Goal: Information Seeking & Learning: Find specific page/section

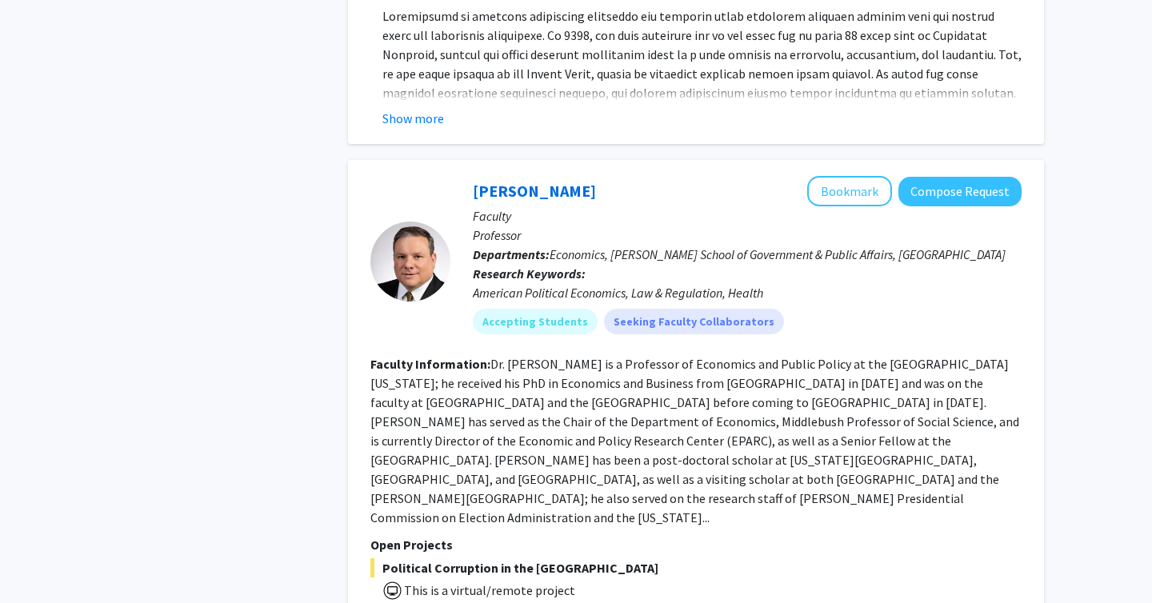
scroll to position [8169, 0]
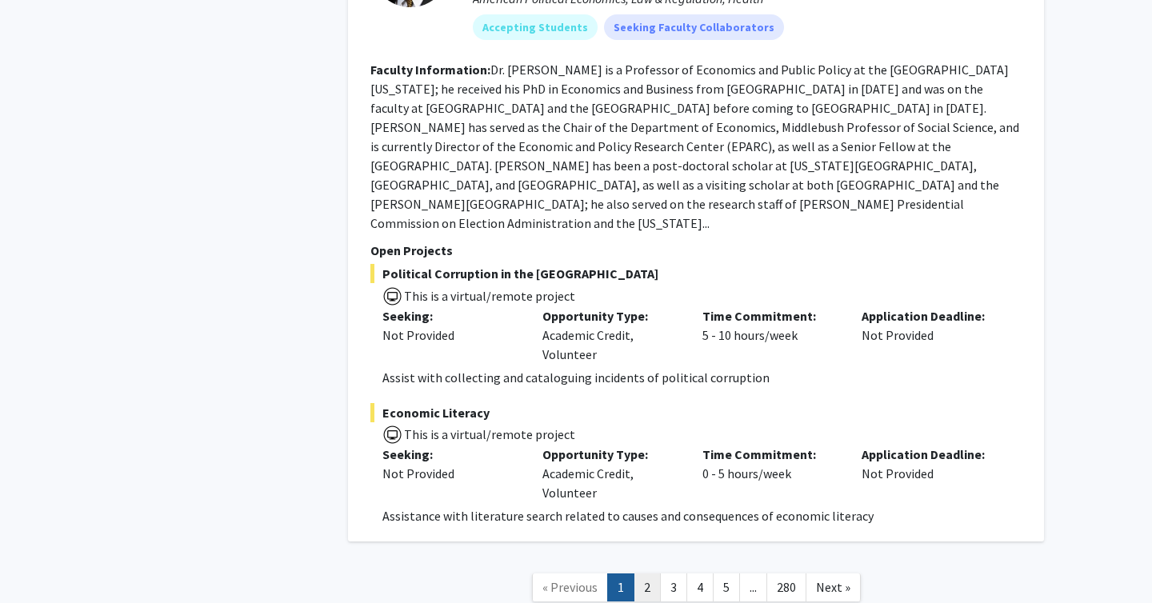
click at [645, 573] on link "2" at bounding box center [646, 587] width 27 height 28
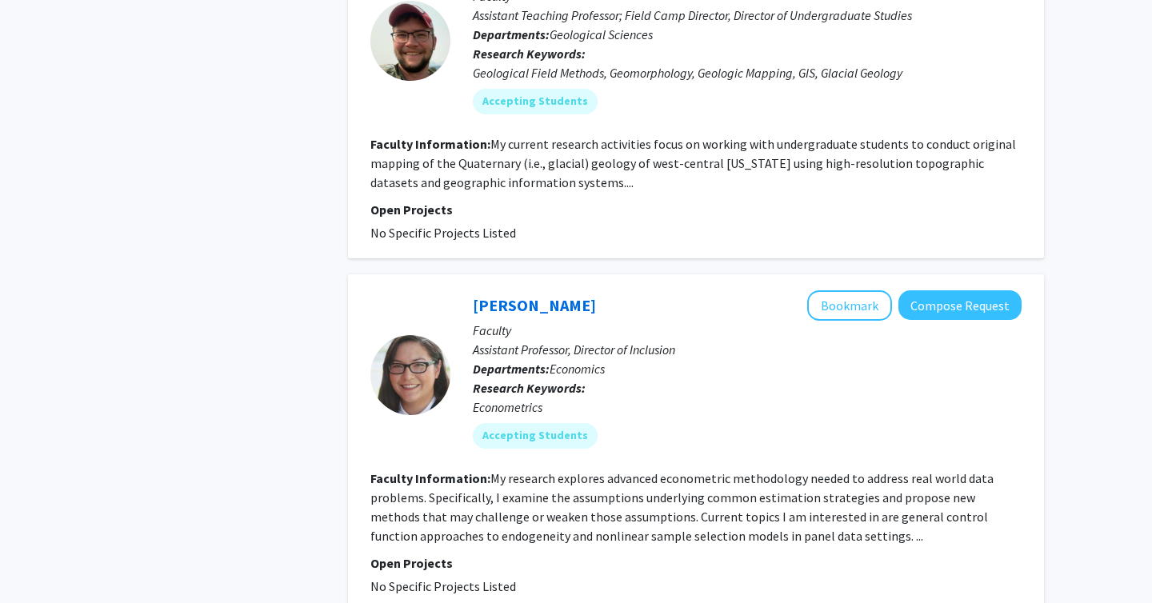
scroll to position [4839, 0]
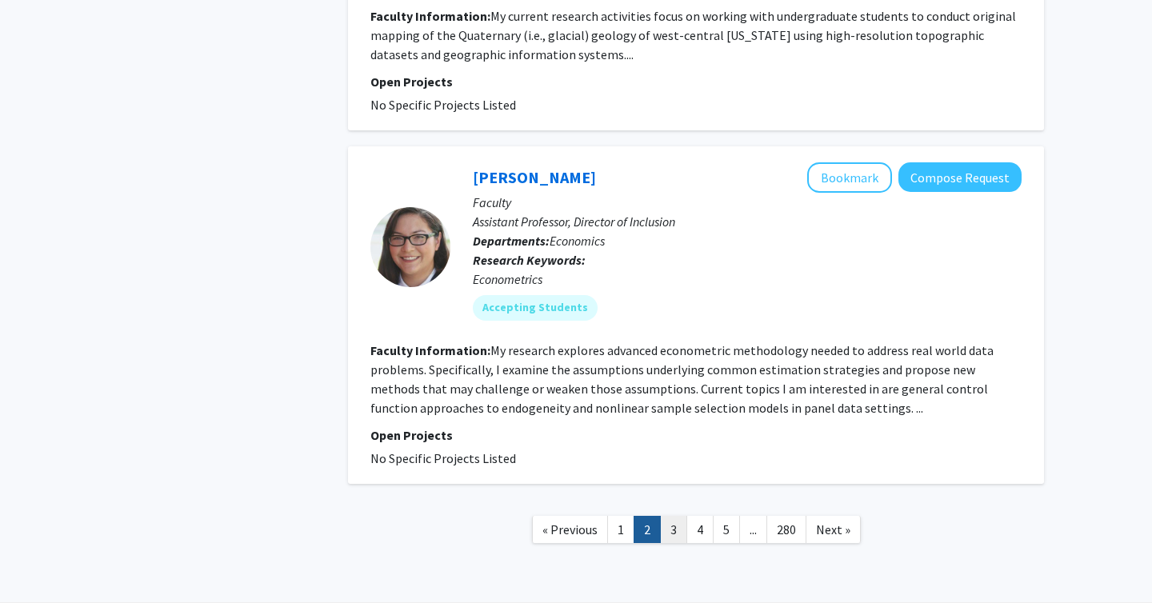
click at [673, 516] on link "3" at bounding box center [673, 530] width 27 height 28
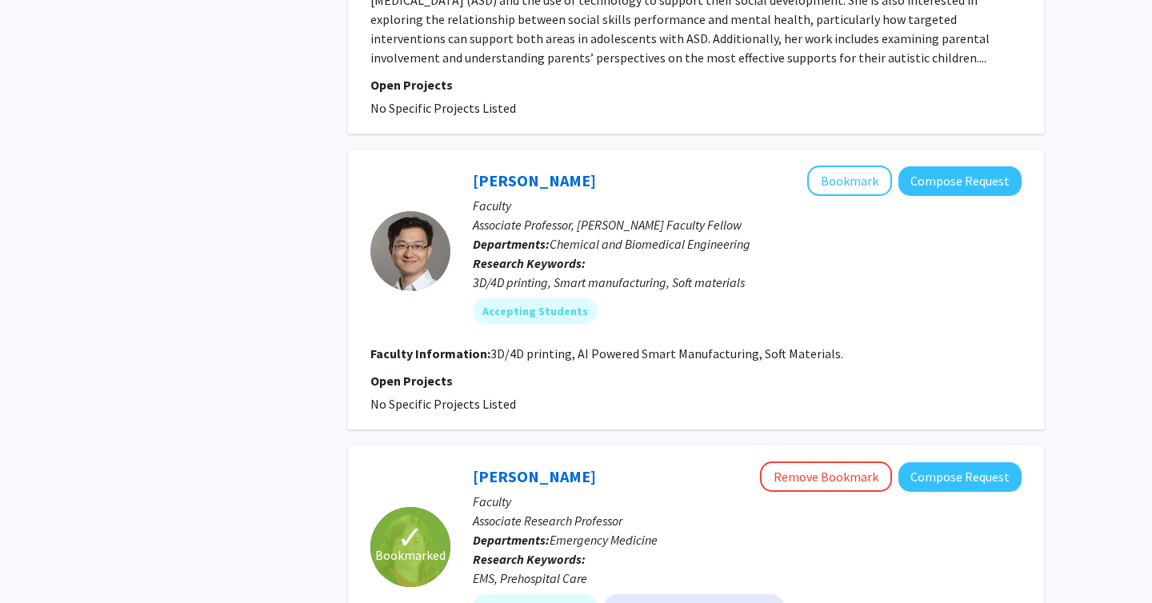
scroll to position [2886, 0]
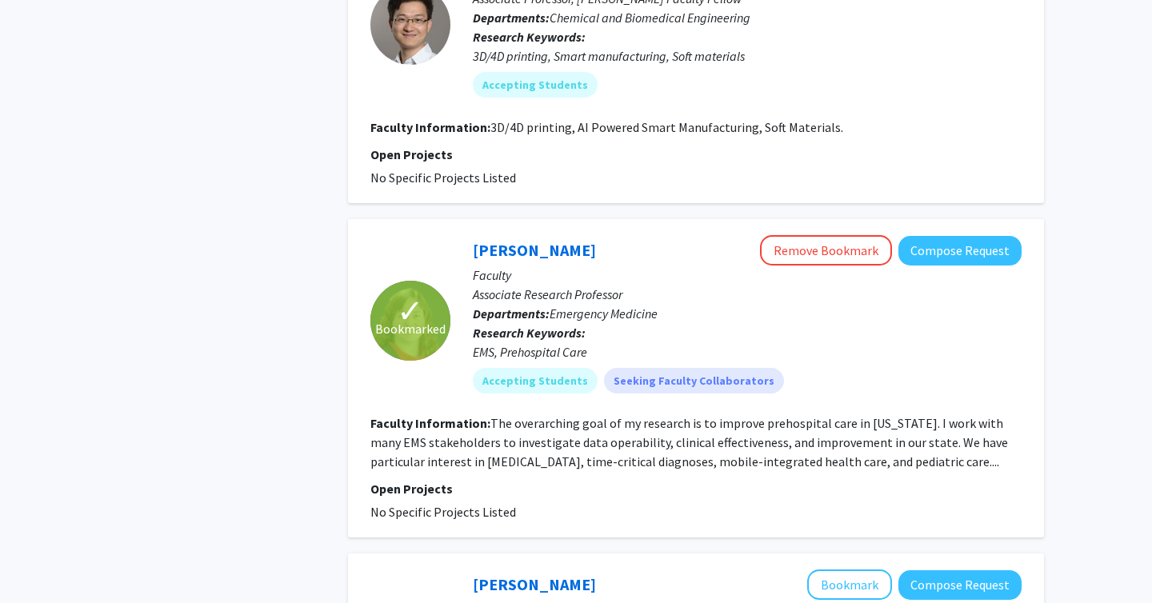
click at [483, 427] on fg-read-more "The overarching goal of my research is to improve prehospital care in [US_STATE…" at bounding box center [688, 442] width 637 height 54
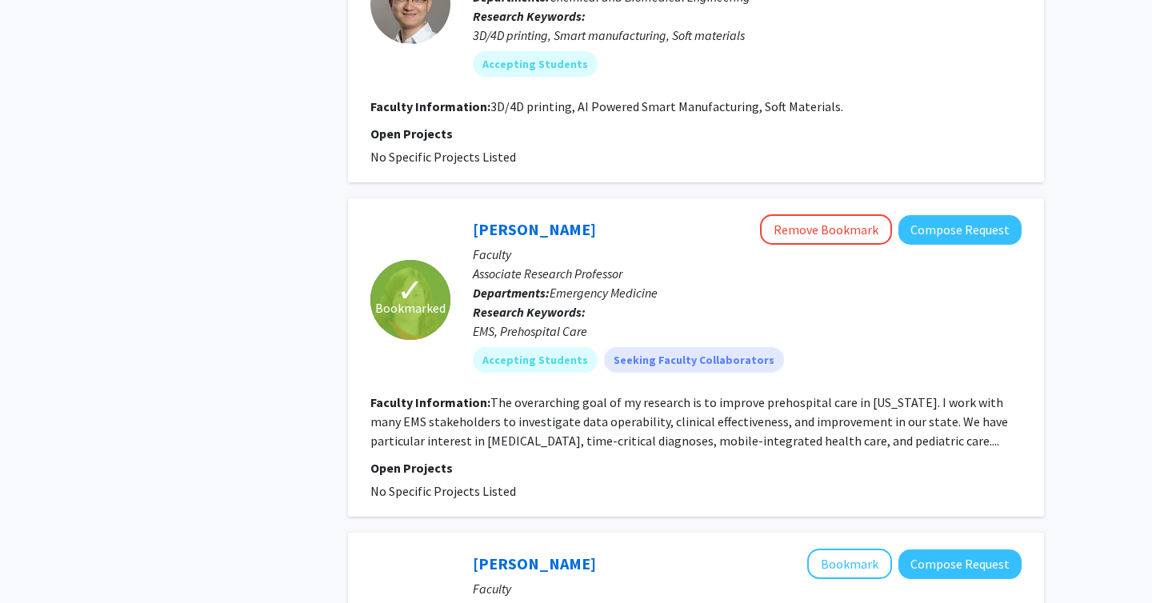
scroll to position [2910, 0]
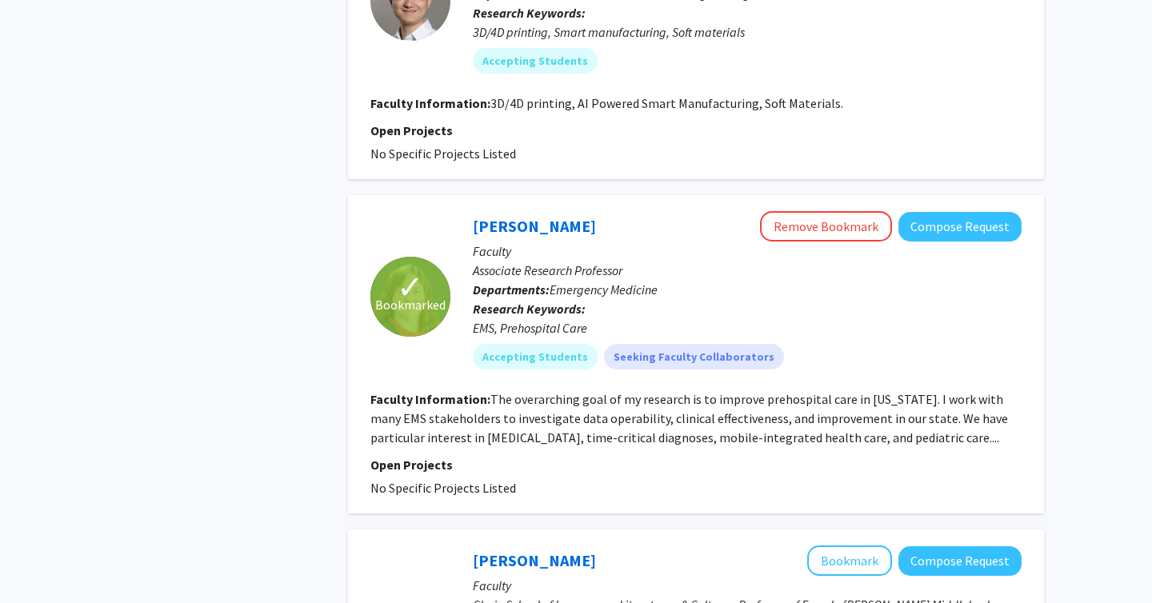
click at [898, 400] on fg-read-more "The overarching goal of my research is to improve prehospital care in [US_STATE…" at bounding box center [688, 418] width 637 height 54
click at [891, 400] on fg-read-more "The overarching goal of my research is to improve prehospital care in [US_STATE…" at bounding box center [688, 418] width 637 height 54
click at [805, 391] on fg-read-more "The overarching goal of my research is to improve prehospital care in [US_STATE…" at bounding box center [688, 418] width 637 height 54
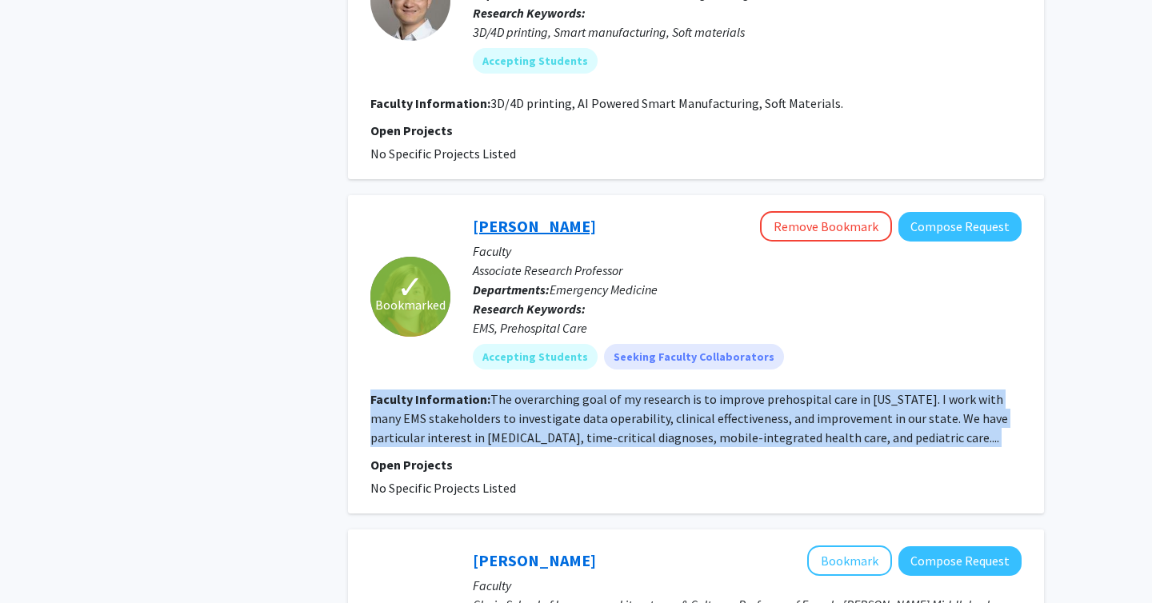
click at [497, 216] on link "[PERSON_NAME]" at bounding box center [534, 226] width 123 height 20
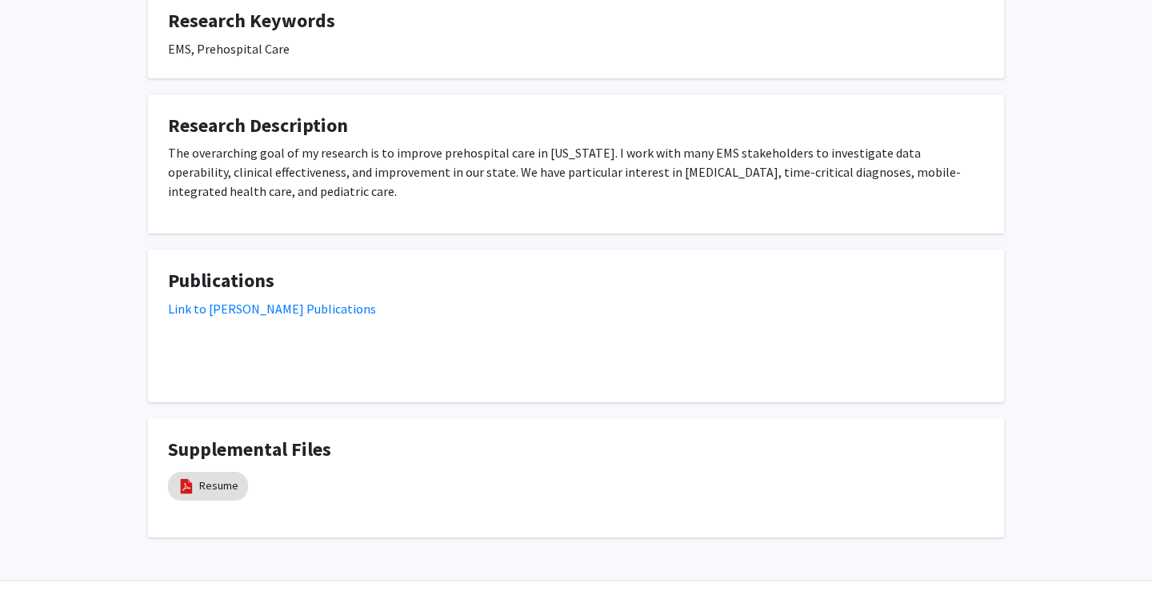
scroll to position [510, 0]
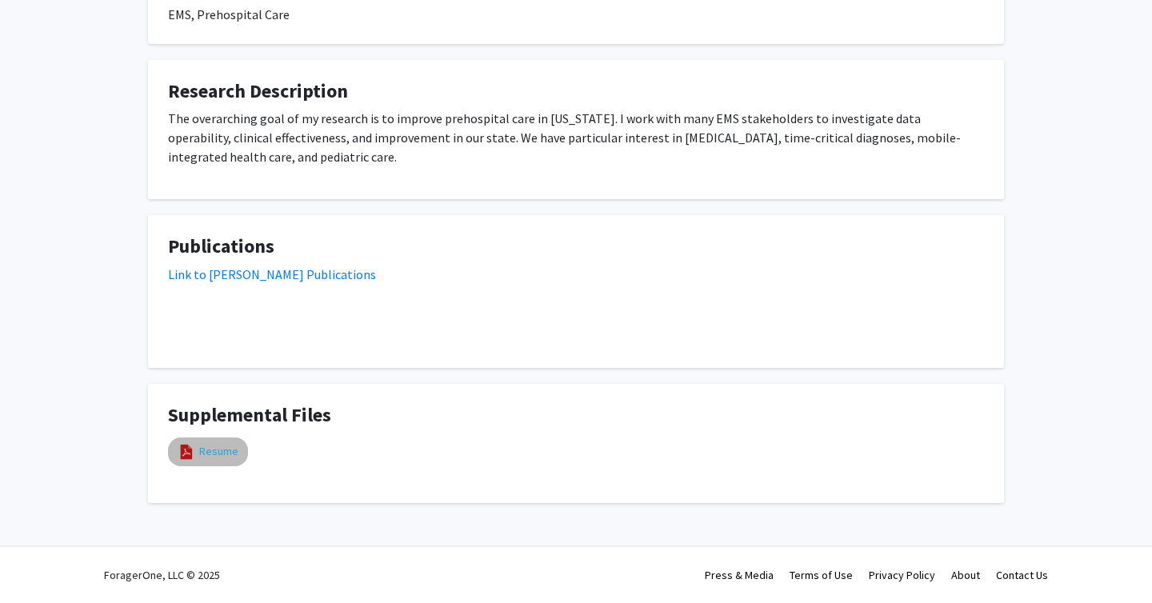
click at [202, 453] on link "Resume" at bounding box center [218, 451] width 39 height 17
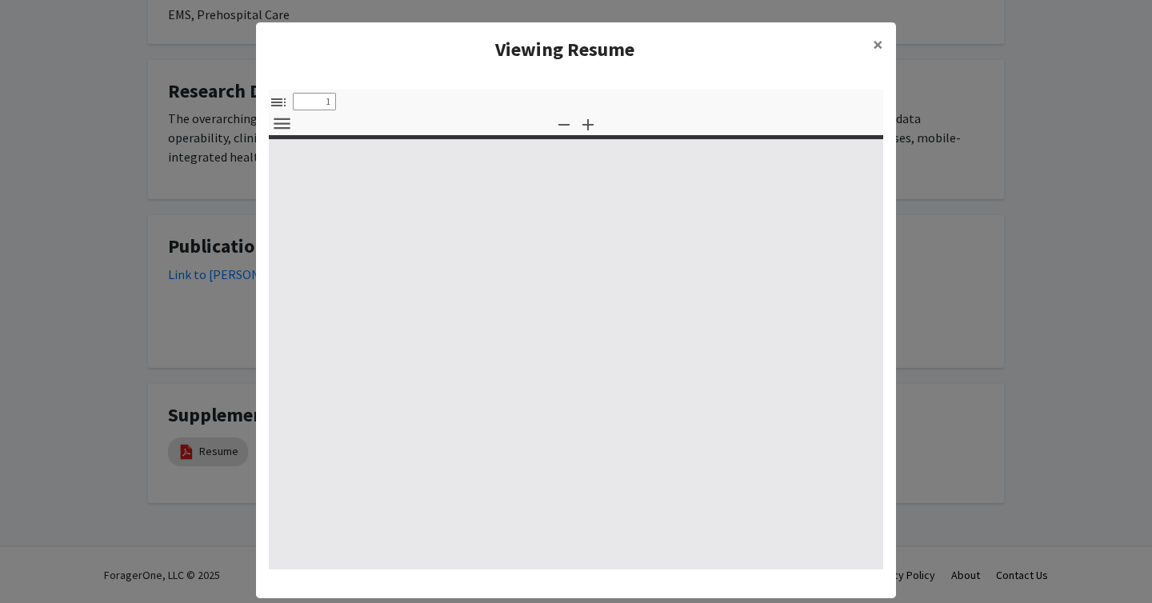
select select "custom"
type input "0"
select select "custom"
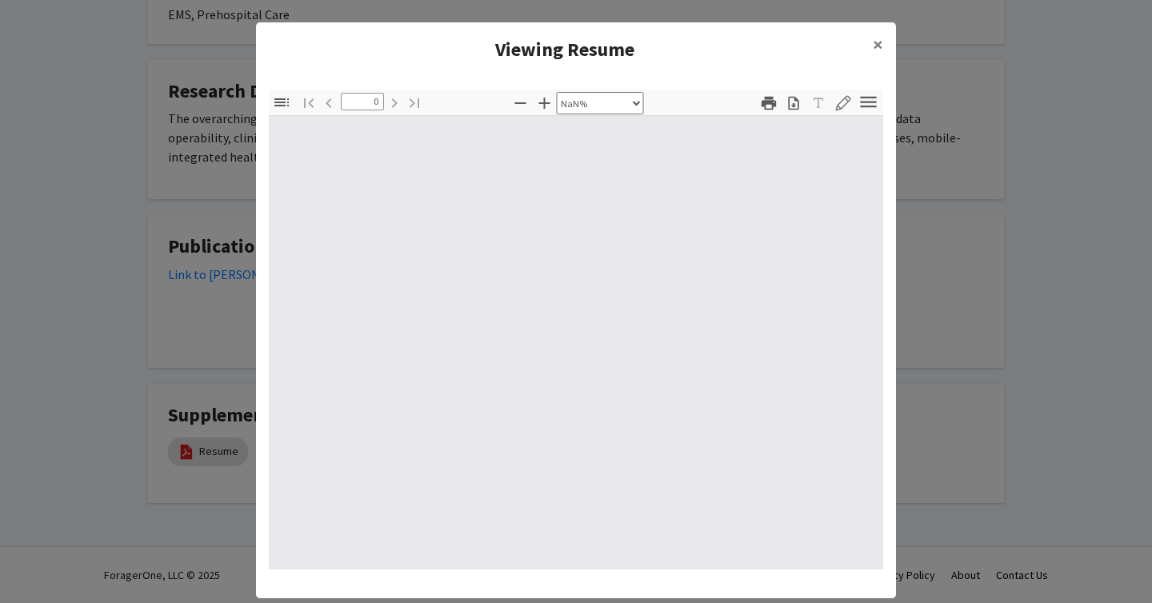
scroll to position [34, 0]
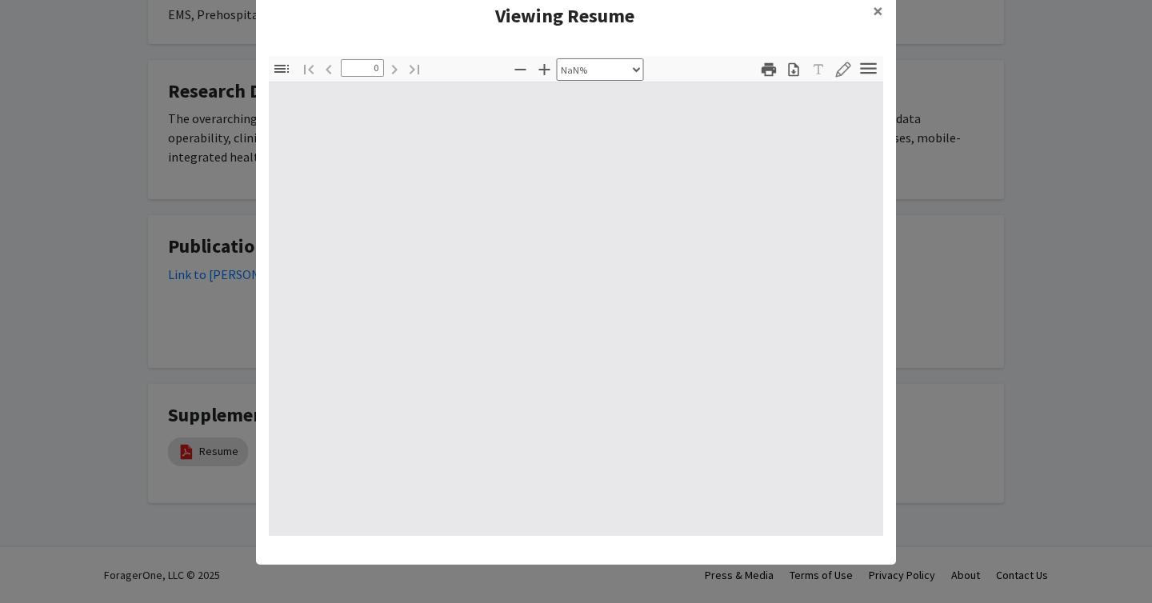
type input "1"
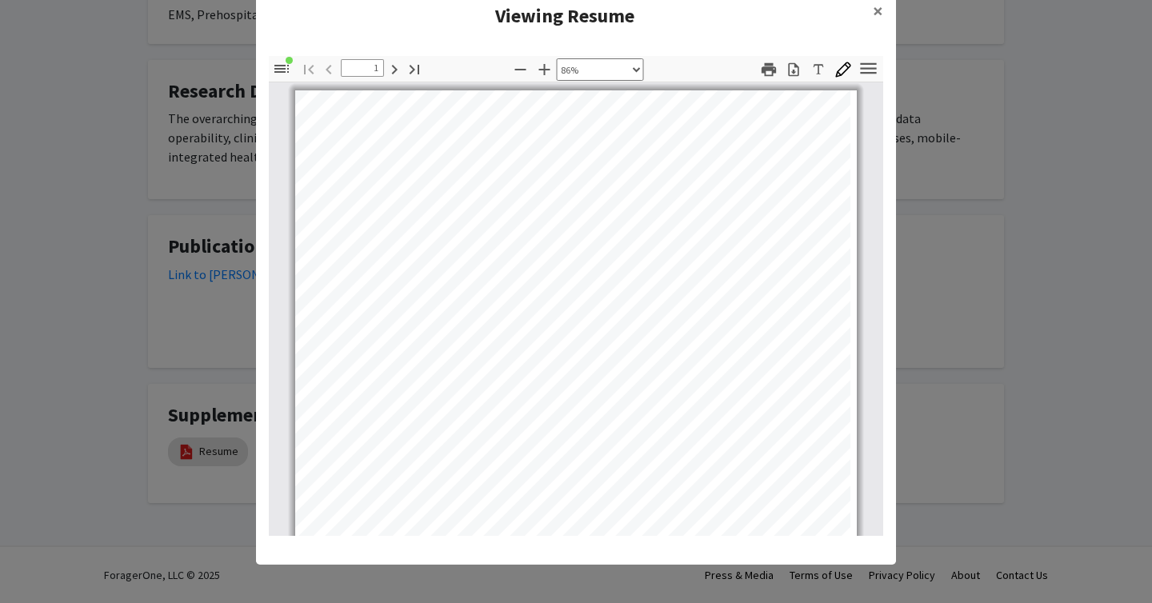
scroll to position [15, 0]
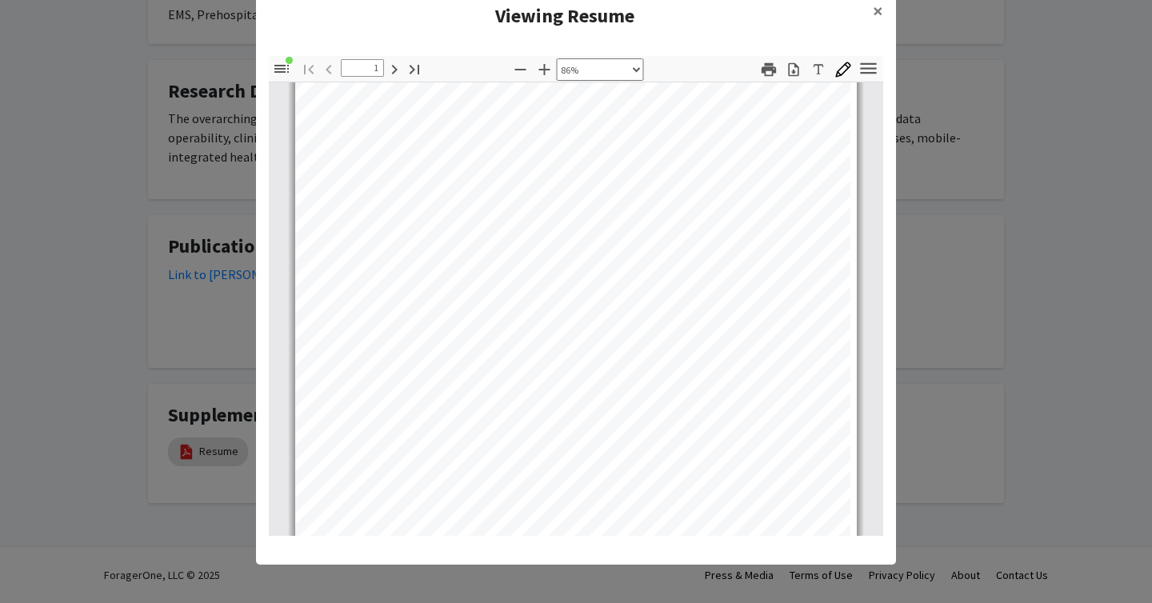
select select "custom"
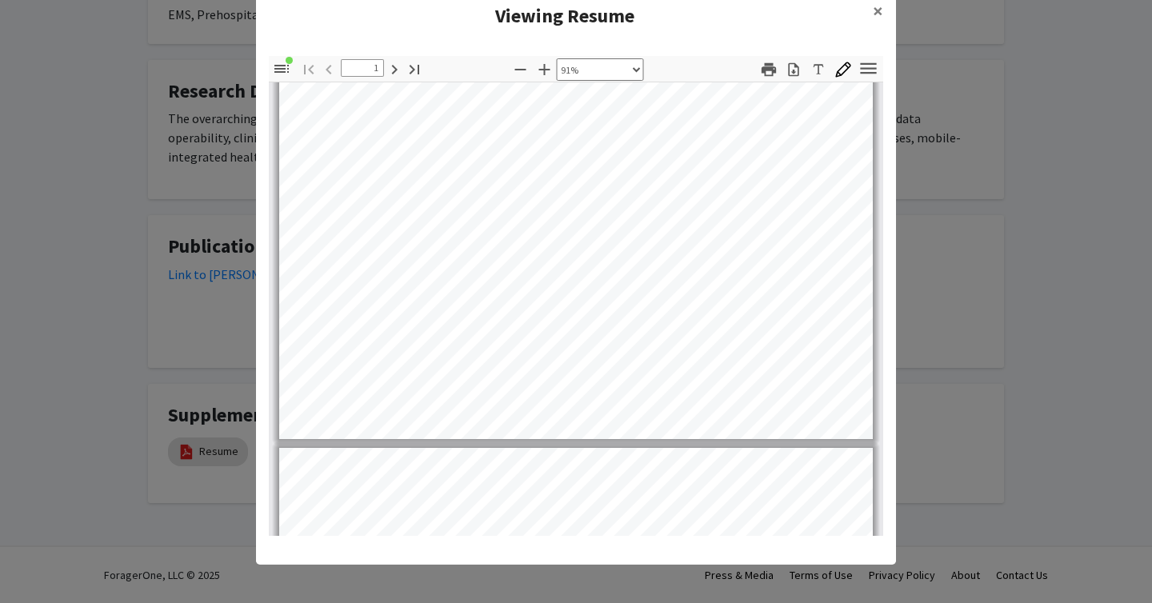
scroll to position [507, 0]
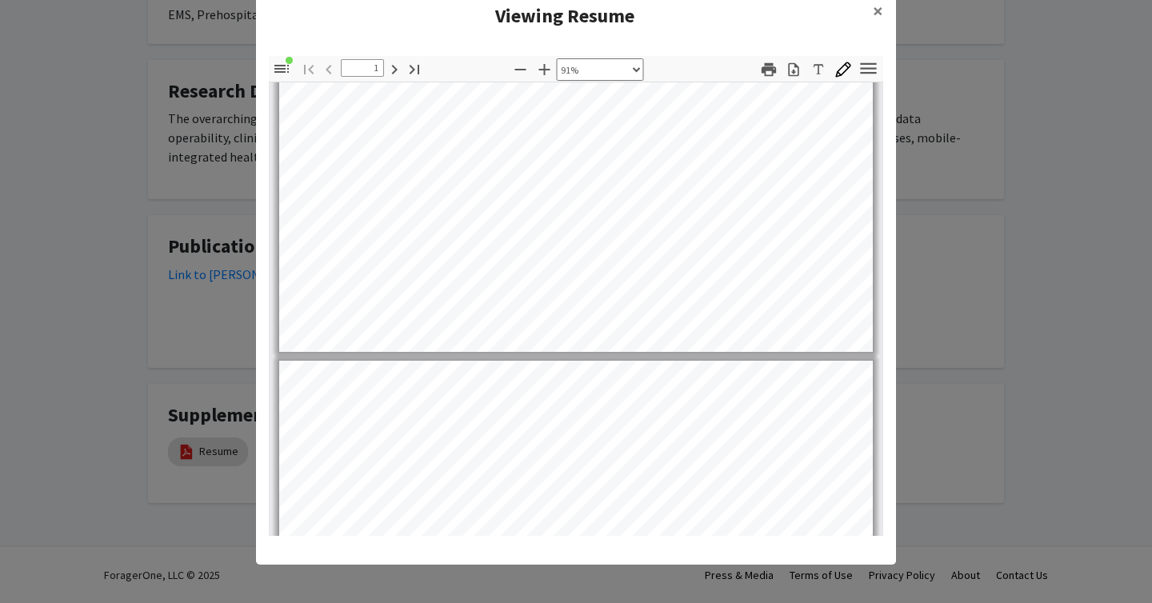
type input "2"
select select "custom"
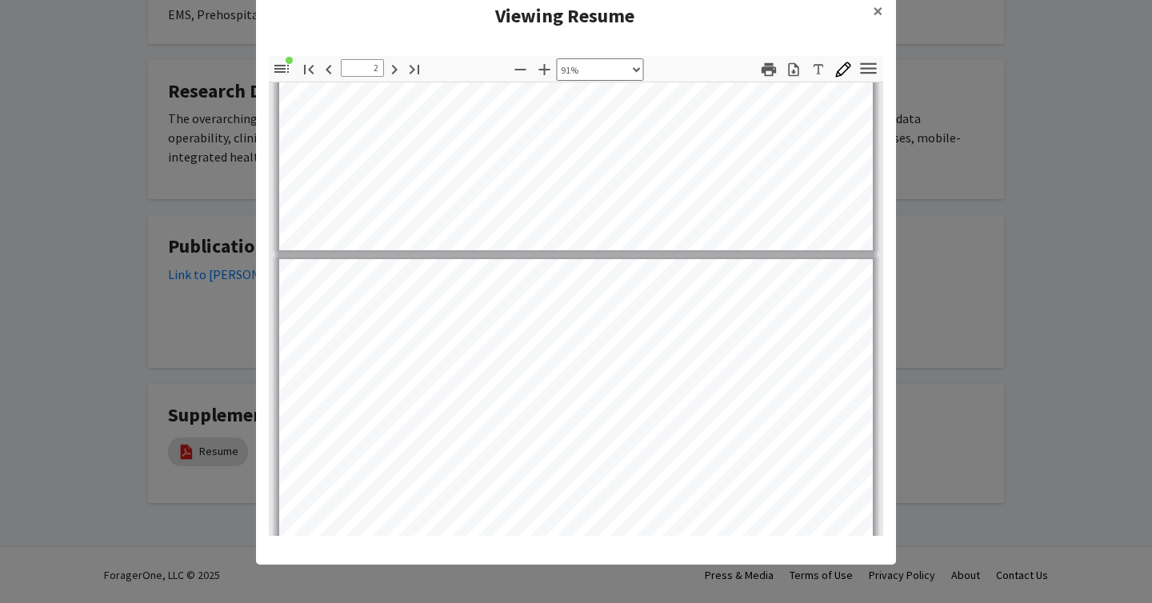
type input "3"
select select "custom"
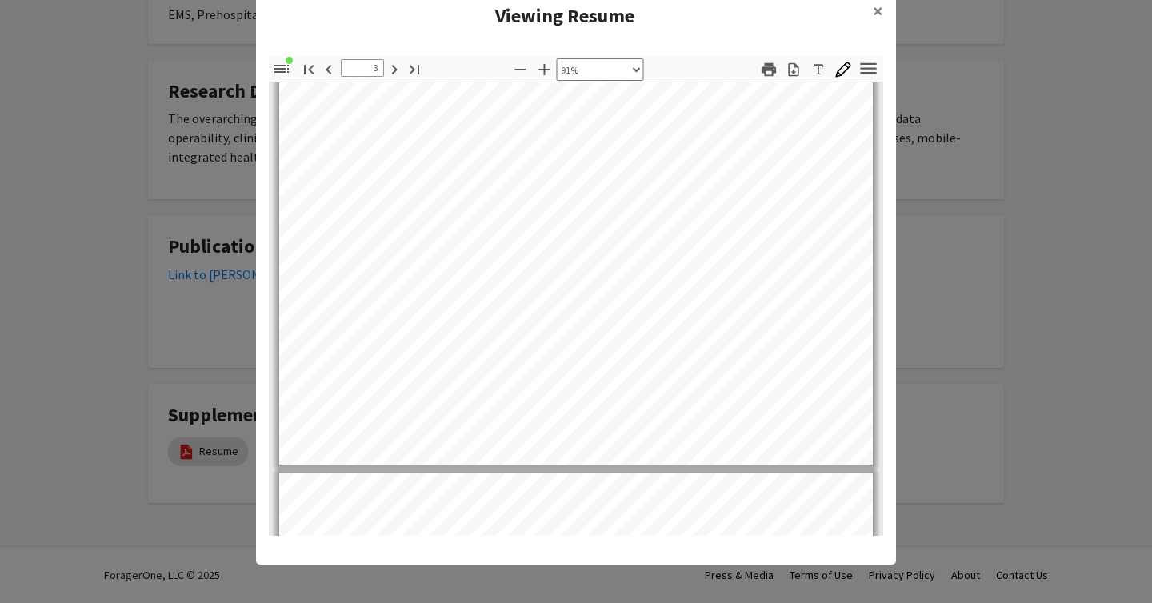
type input "4"
select select "custom"
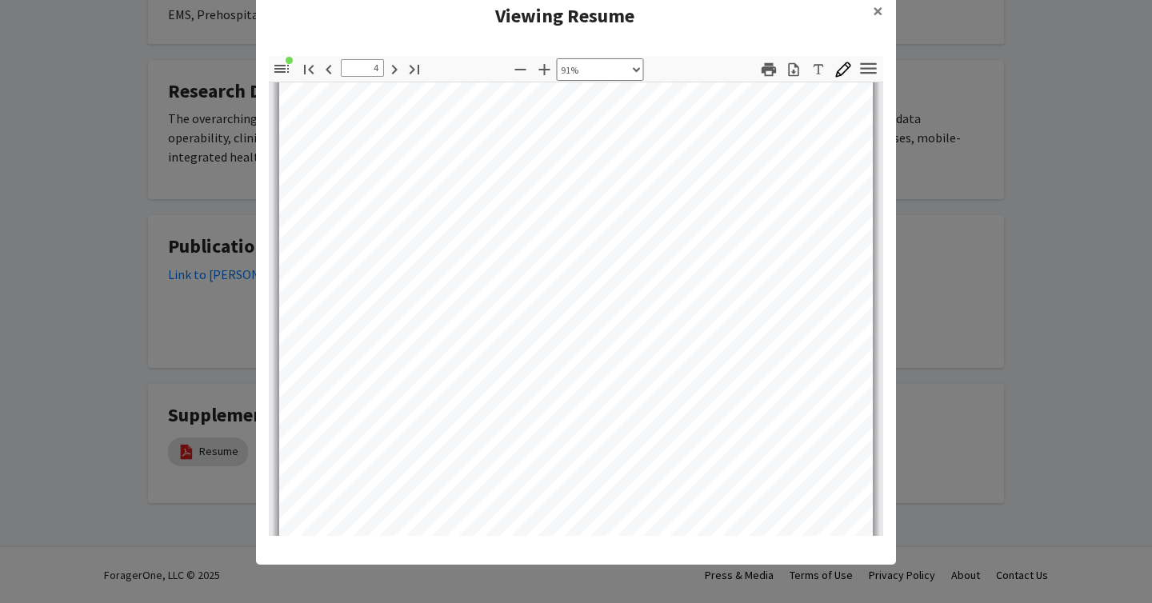
type input "5"
select select "custom"
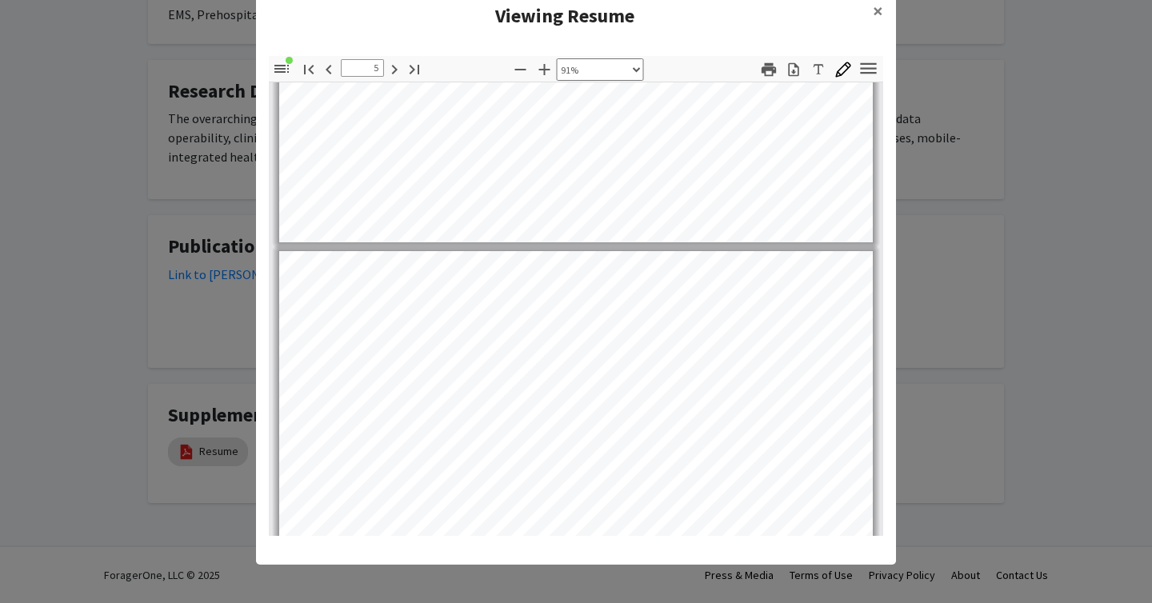
type input "4"
select select "custom"
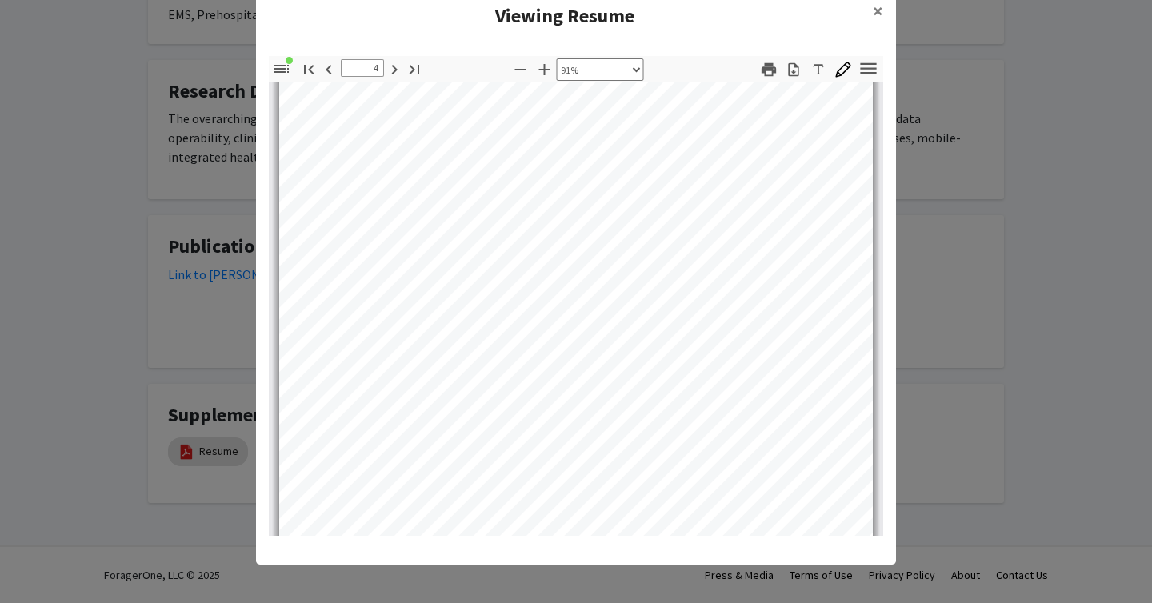
type input "3"
select select "custom"
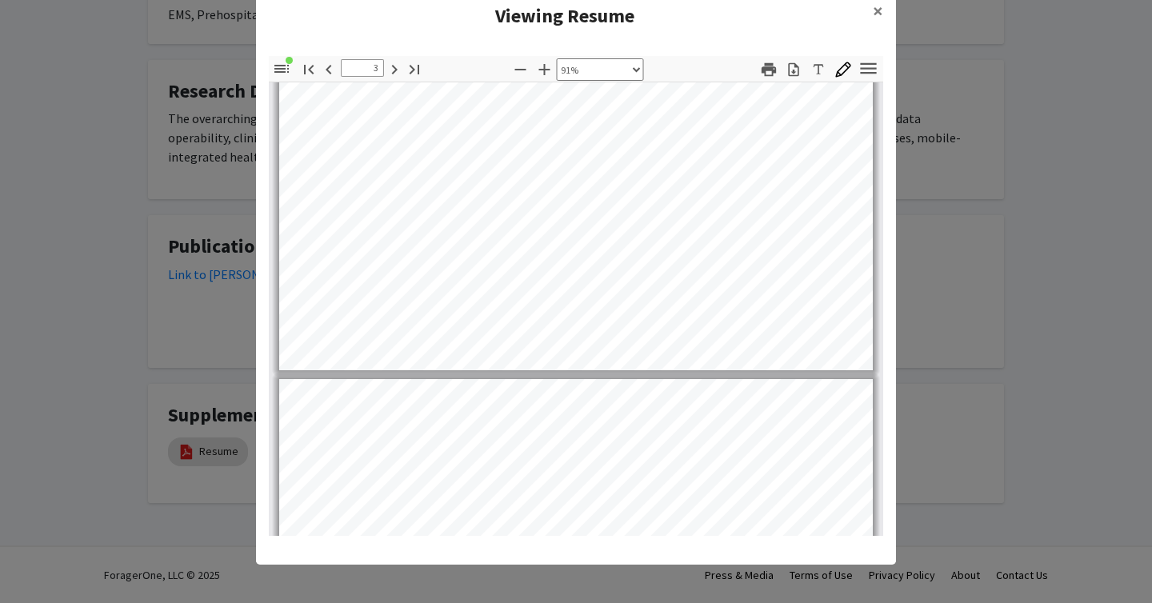
scroll to position [2048, 0]
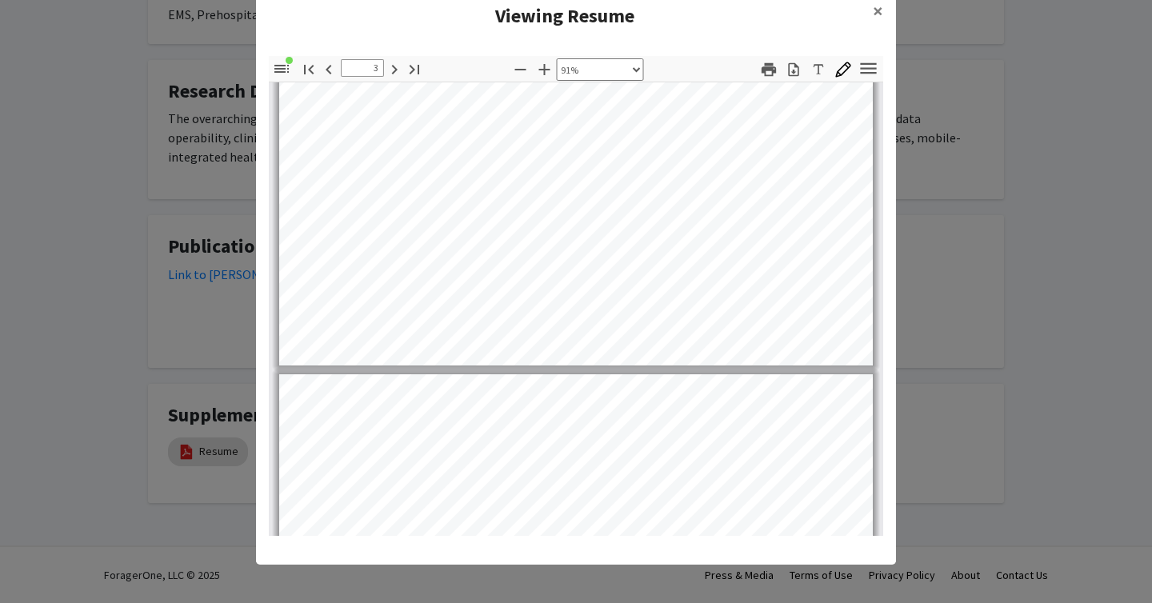
type input "4"
select select "custom"
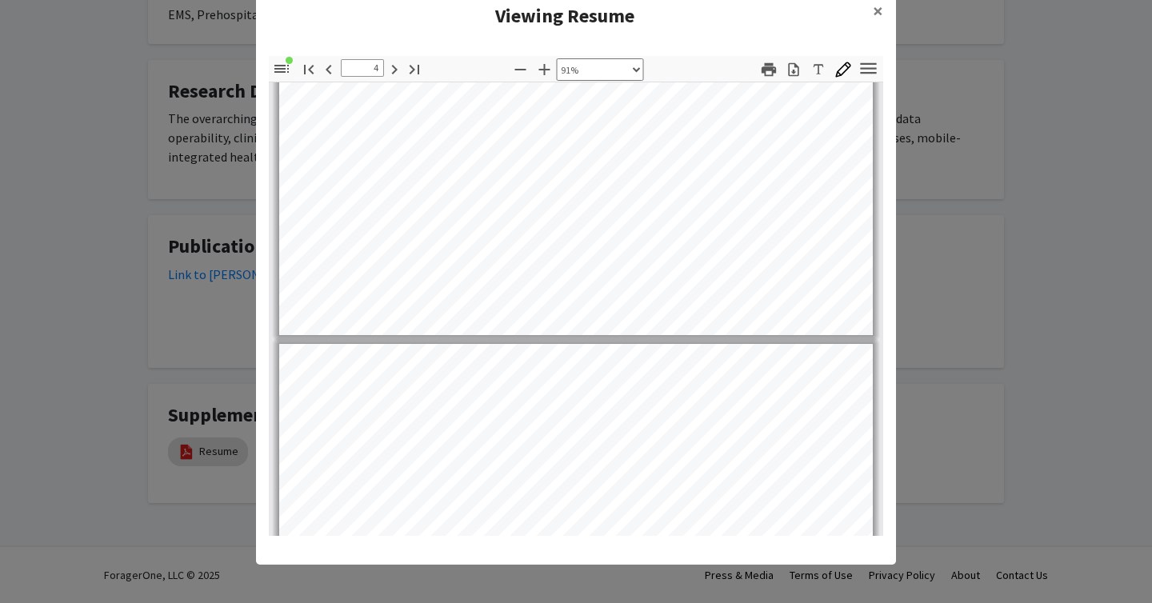
scroll to position [2863, 0]
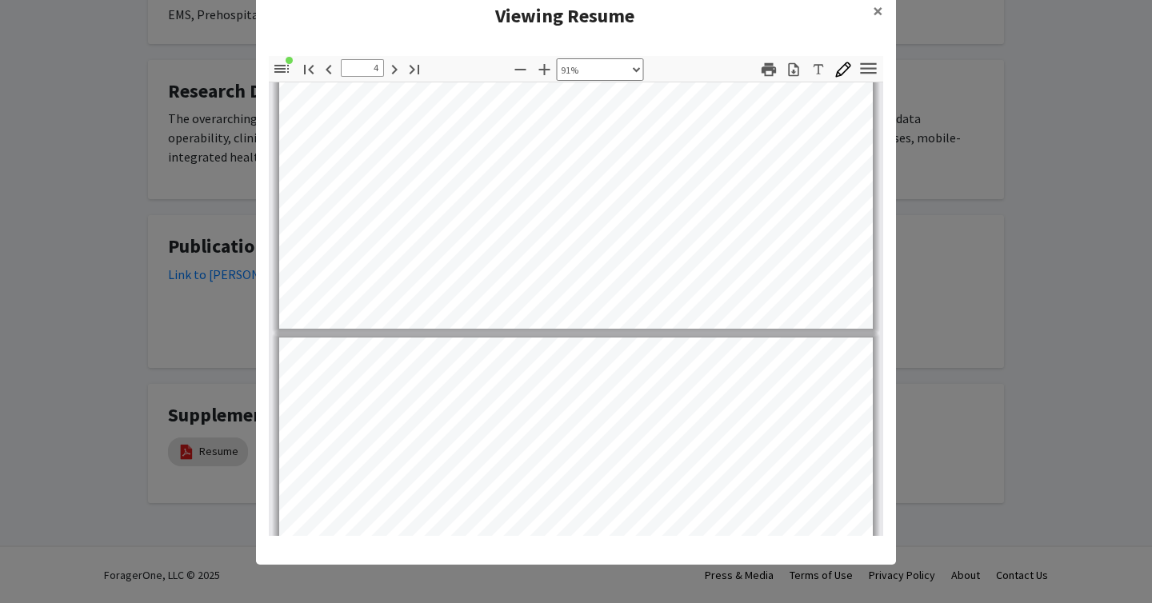
type input "5"
select select "custom"
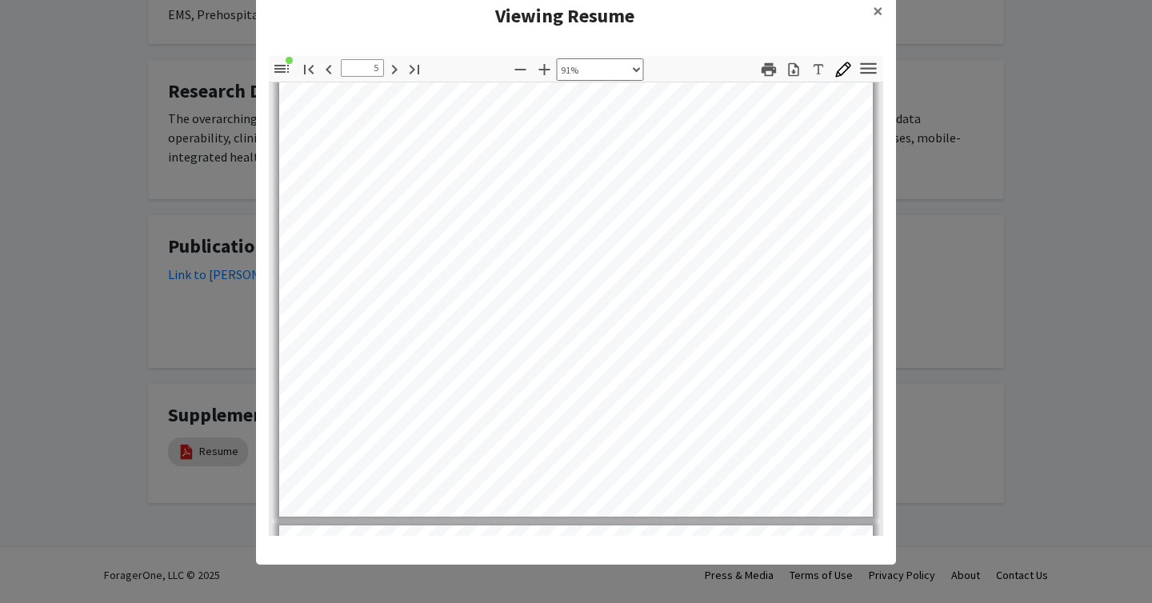
scroll to position [3298, 0]
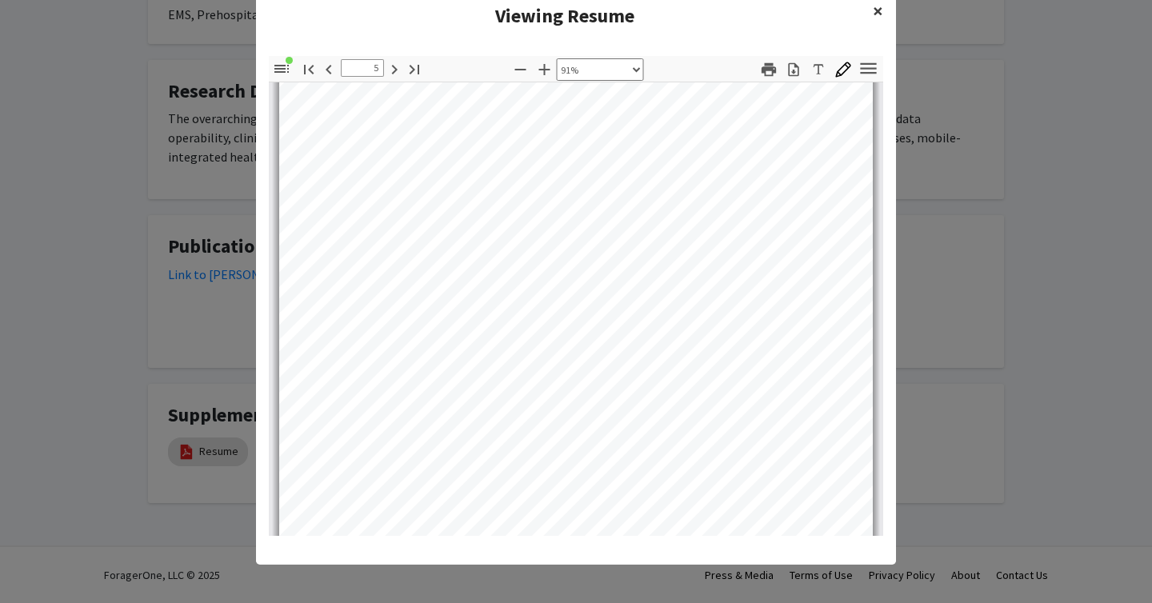
click at [877, 9] on span "×" at bounding box center [878, 10] width 10 height 25
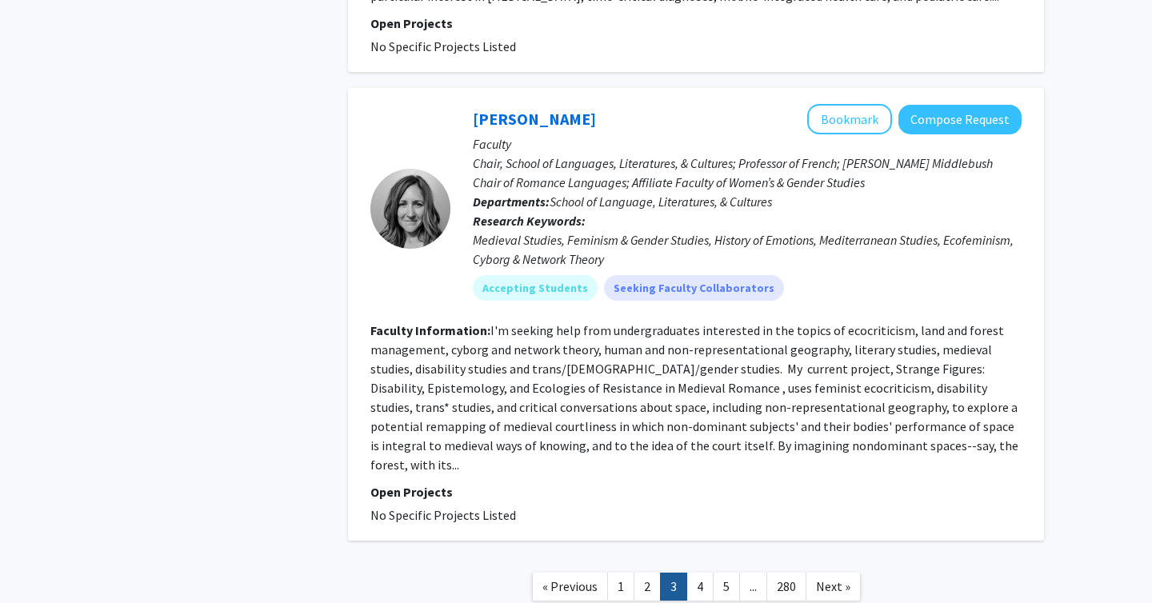
scroll to position [3408, 0]
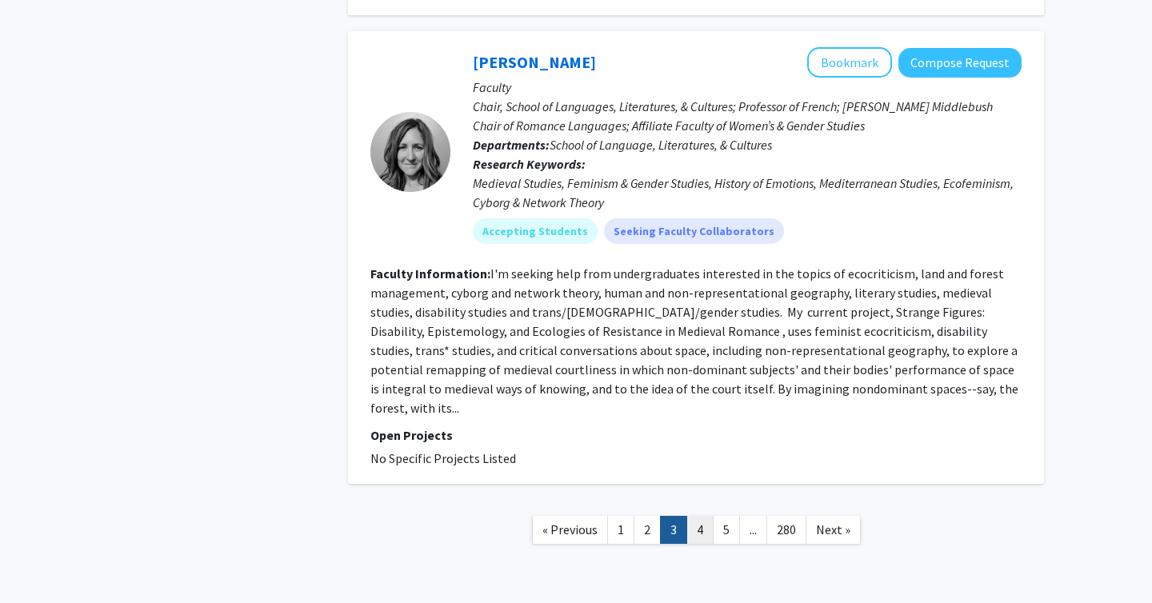
click at [704, 516] on link "4" at bounding box center [699, 530] width 27 height 28
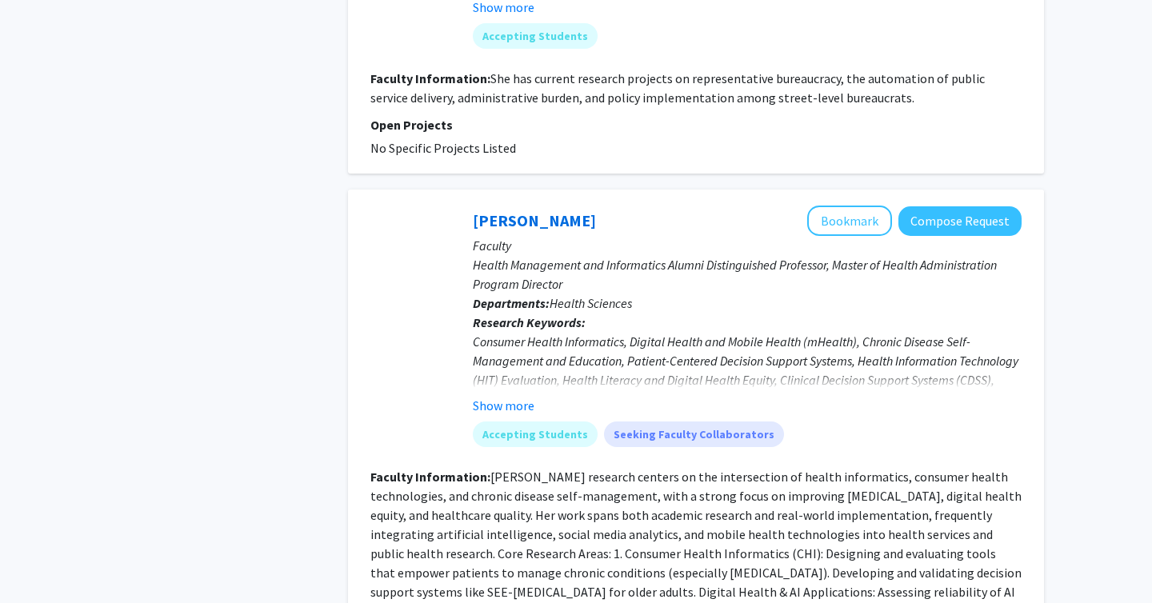
scroll to position [3952, 0]
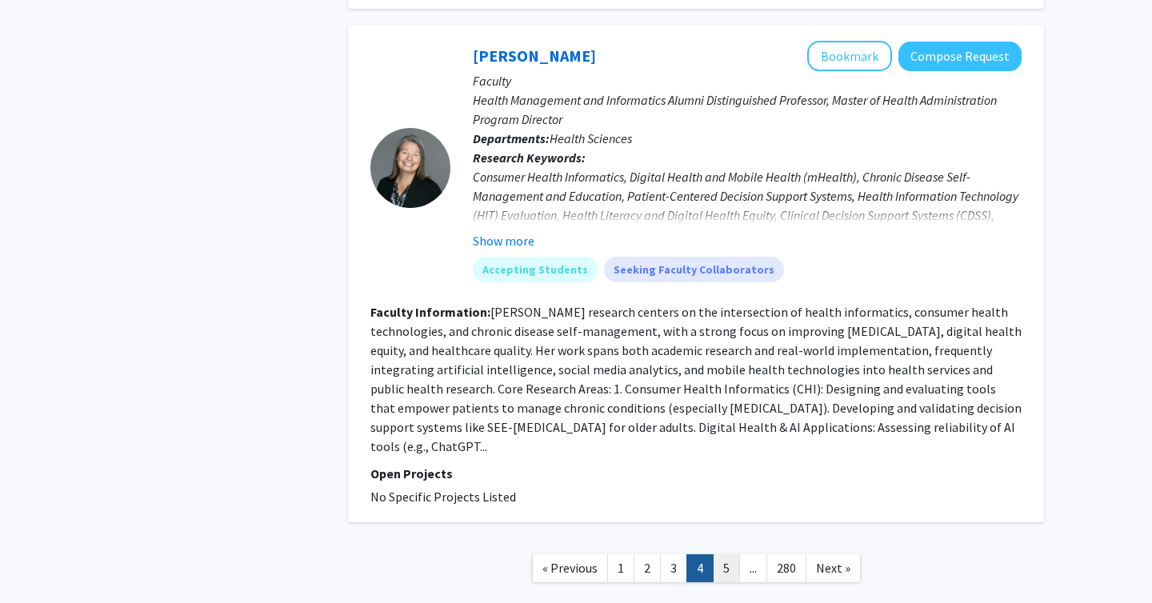
click at [713, 554] on link "5" at bounding box center [726, 568] width 27 height 28
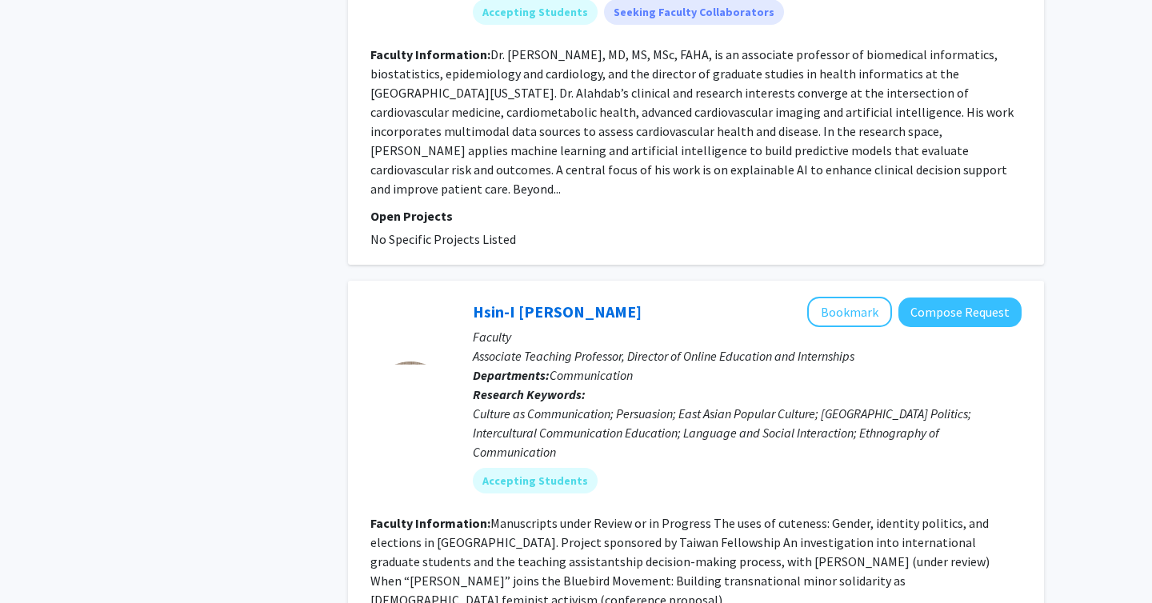
scroll to position [3466, 0]
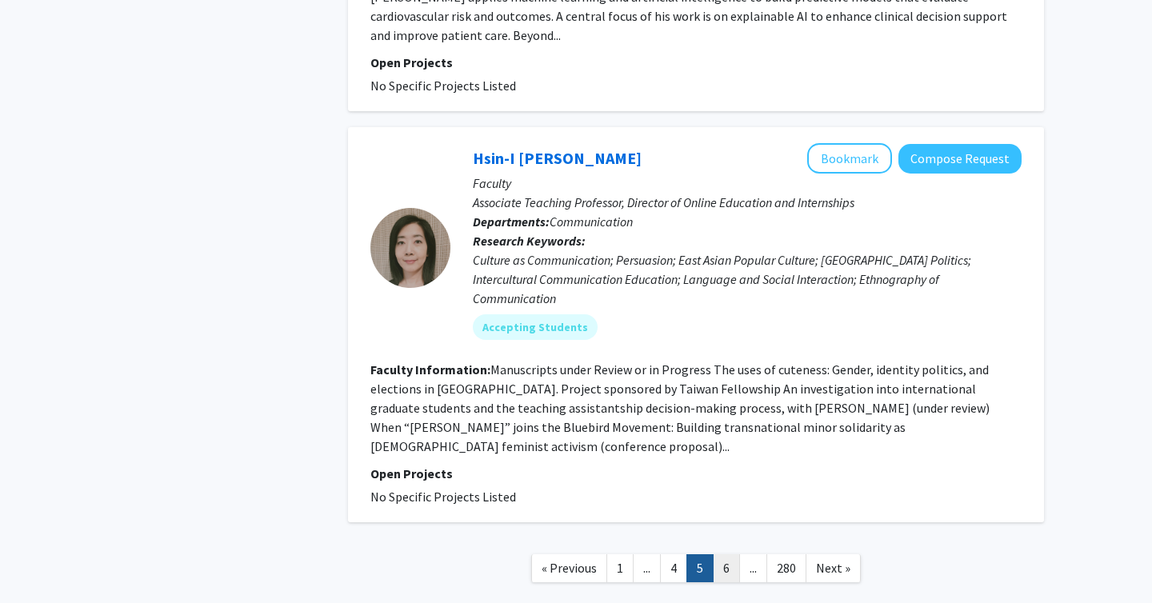
click at [728, 554] on link "6" at bounding box center [726, 568] width 27 height 28
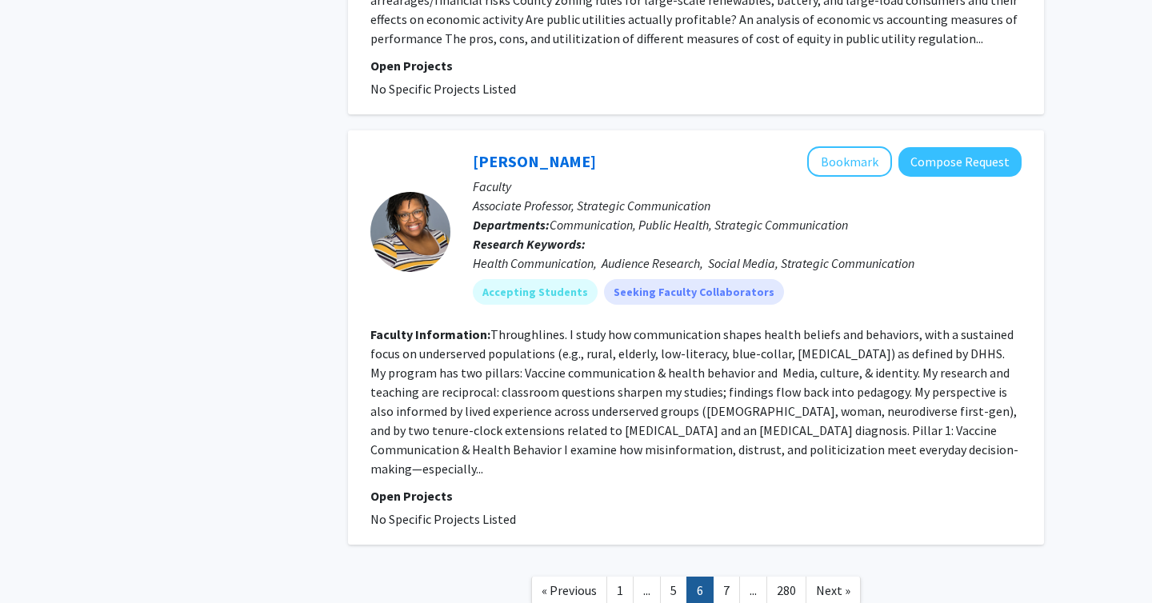
scroll to position [3696, 0]
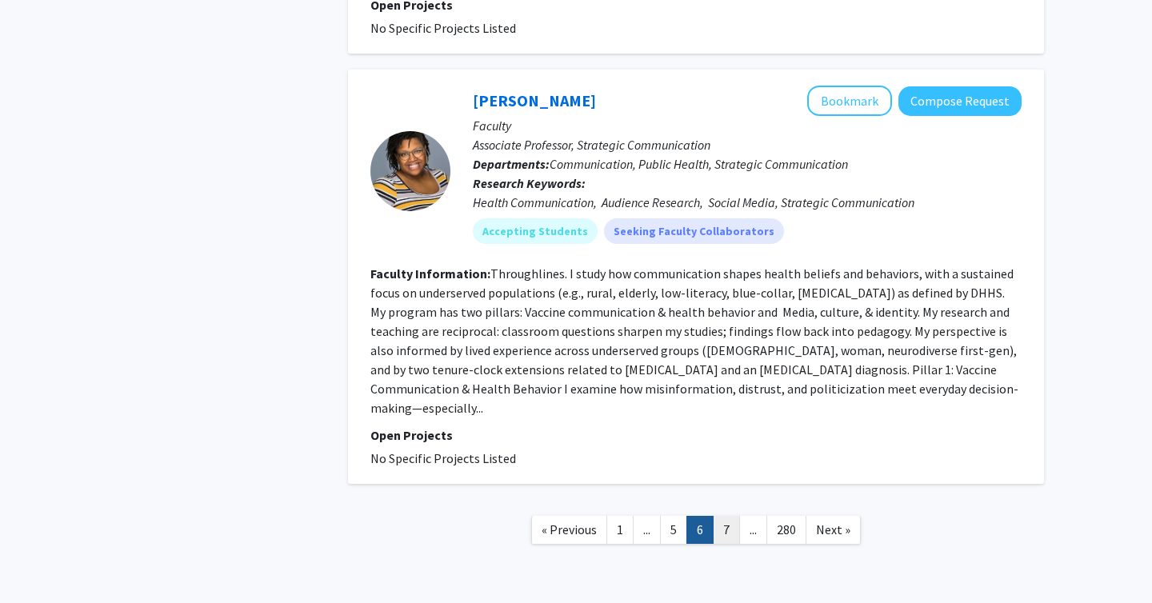
click at [732, 516] on link "7" at bounding box center [726, 530] width 27 height 28
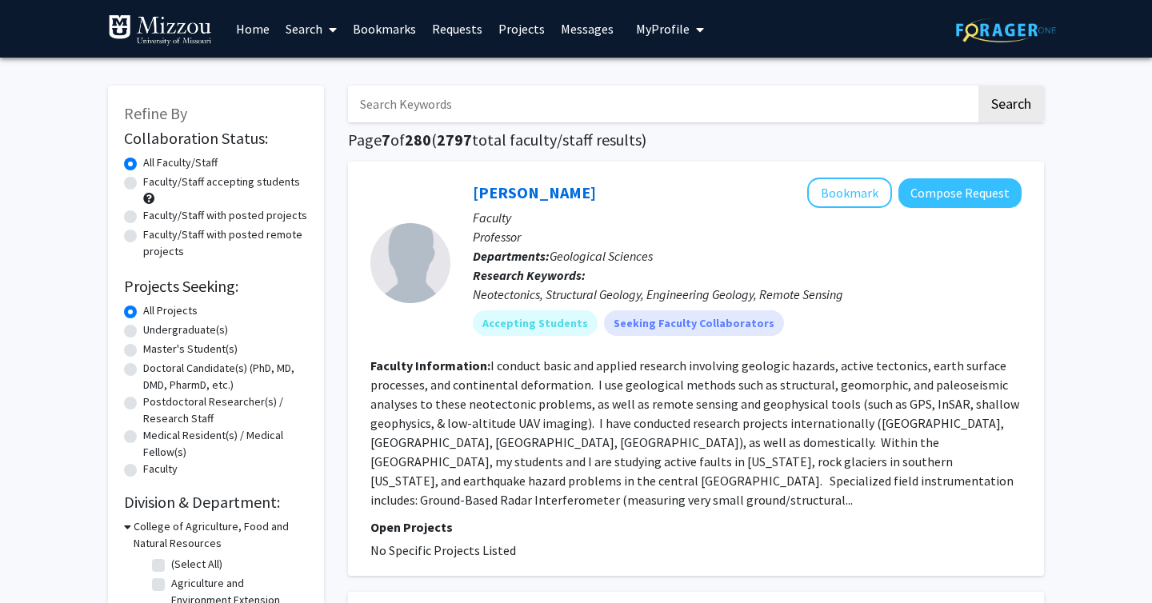
click at [549, 100] on input "Search Keywords" at bounding box center [662, 104] width 628 height 37
click at [978, 86] on button "Search" at bounding box center [1011, 104] width 66 height 37
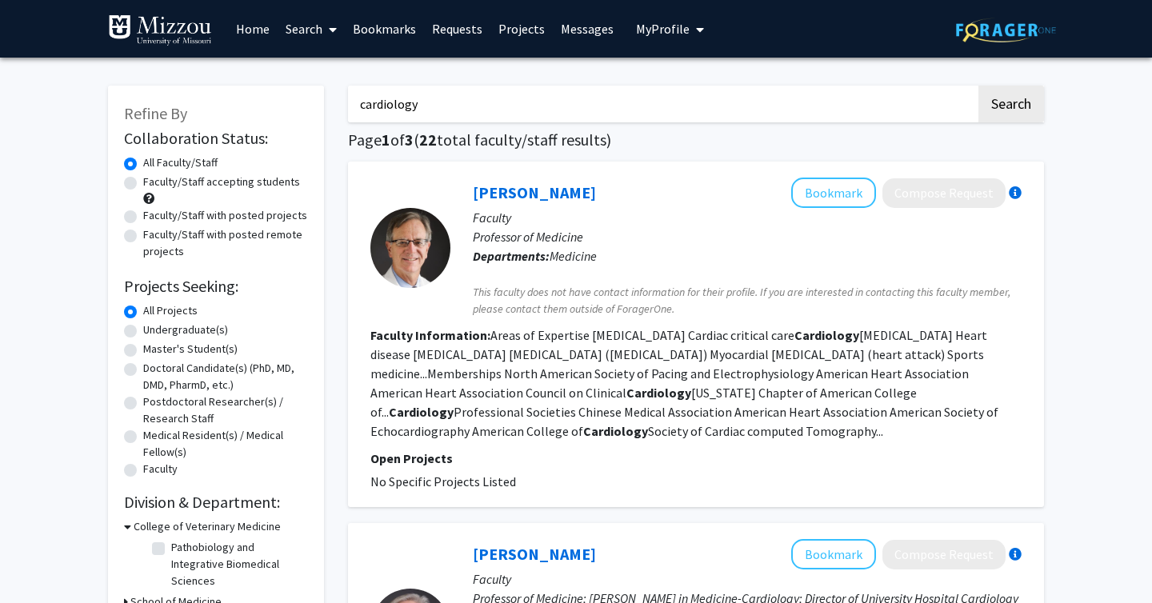
drag, startPoint x: 434, startPoint y: 94, endPoint x: 362, endPoint y: 95, distance: 72.0
click at [362, 95] on input "cardiology" at bounding box center [662, 104] width 628 height 37
click at [403, 106] on input "cardiology" at bounding box center [662, 104] width 628 height 37
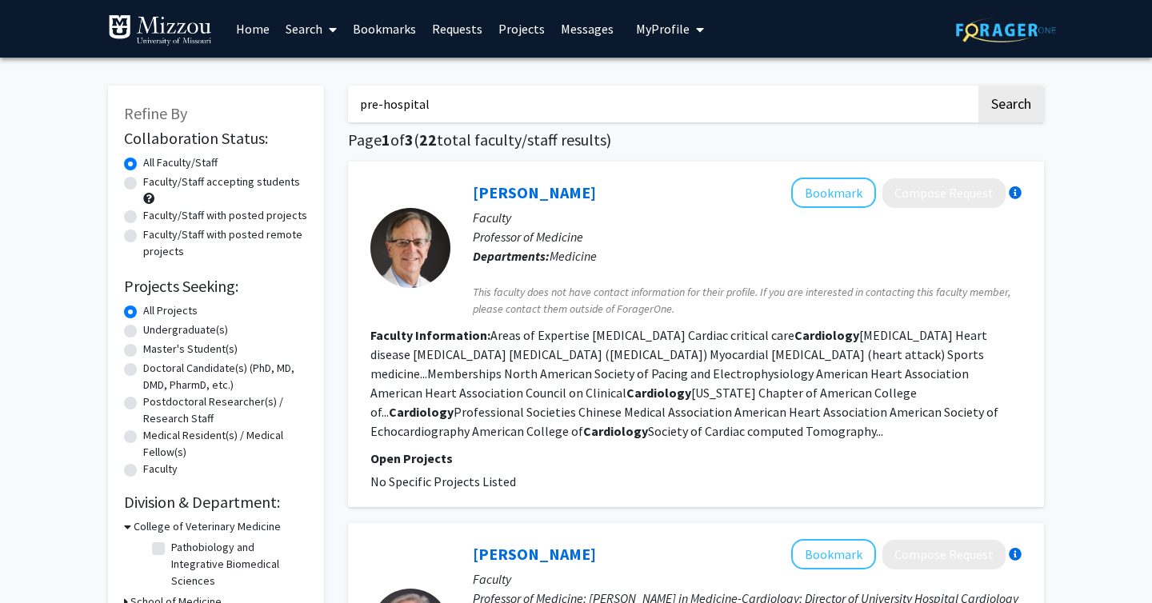
type input "pre-hospital"
click at [978, 86] on button "Search" at bounding box center [1011, 104] width 66 height 37
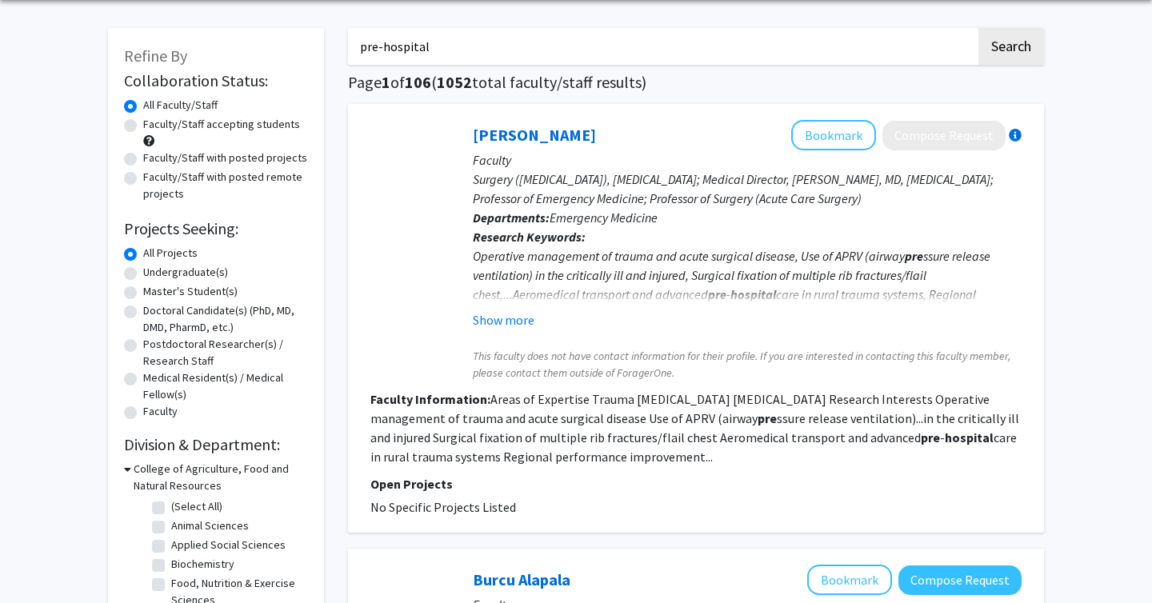
scroll to position [57, 0]
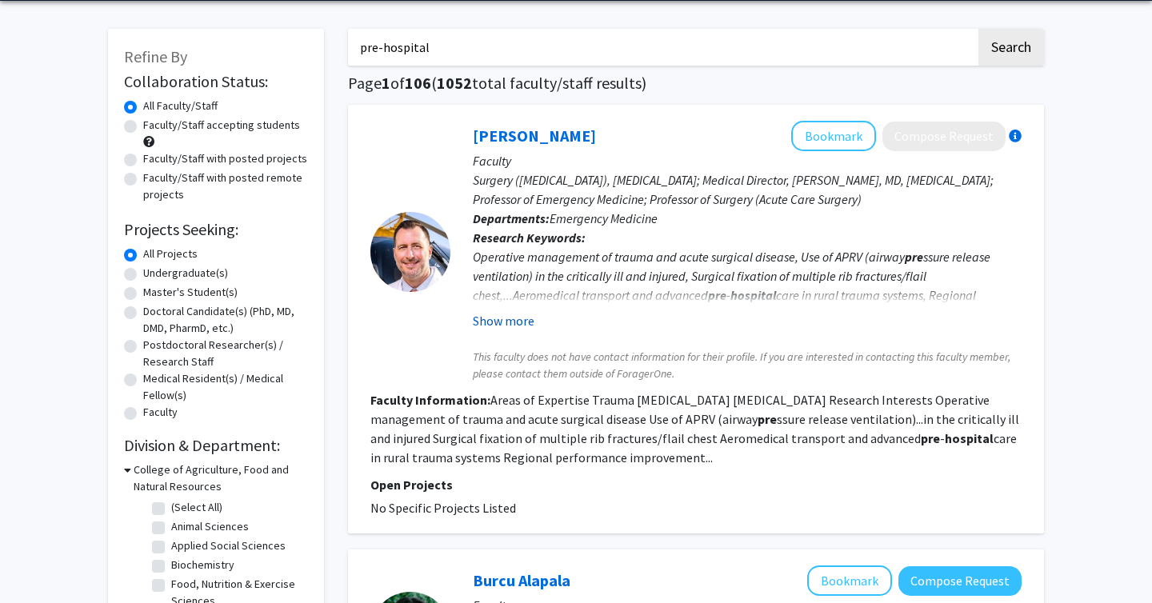
click at [493, 315] on button "Show more" at bounding box center [504, 320] width 62 height 19
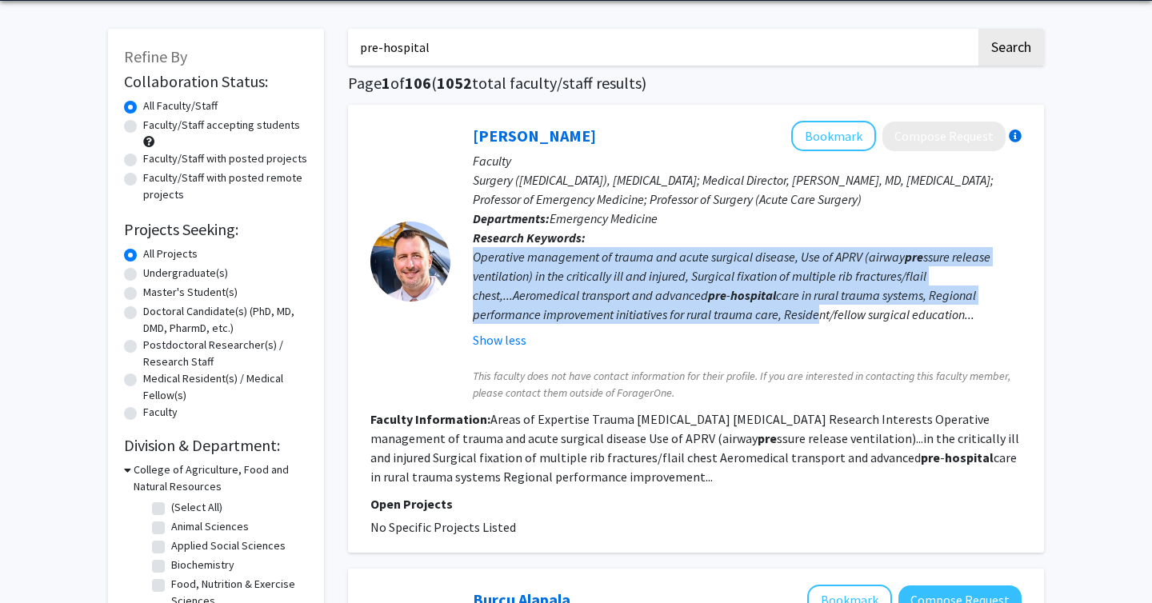
drag, startPoint x: 473, startPoint y: 256, endPoint x: 809, endPoint y: 343, distance: 346.3
click at [809, 331] on fg-read-more "Operative management of trauma and acute surgical disease, Use of APRV (airway …" at bounding box center [747, 298] width 549 height 102
click at [616, 303] on div "Operative management of trauma and acute surgical disease, Use of APRV (airway …" at bounding box center [747, 285] width 549 height 77
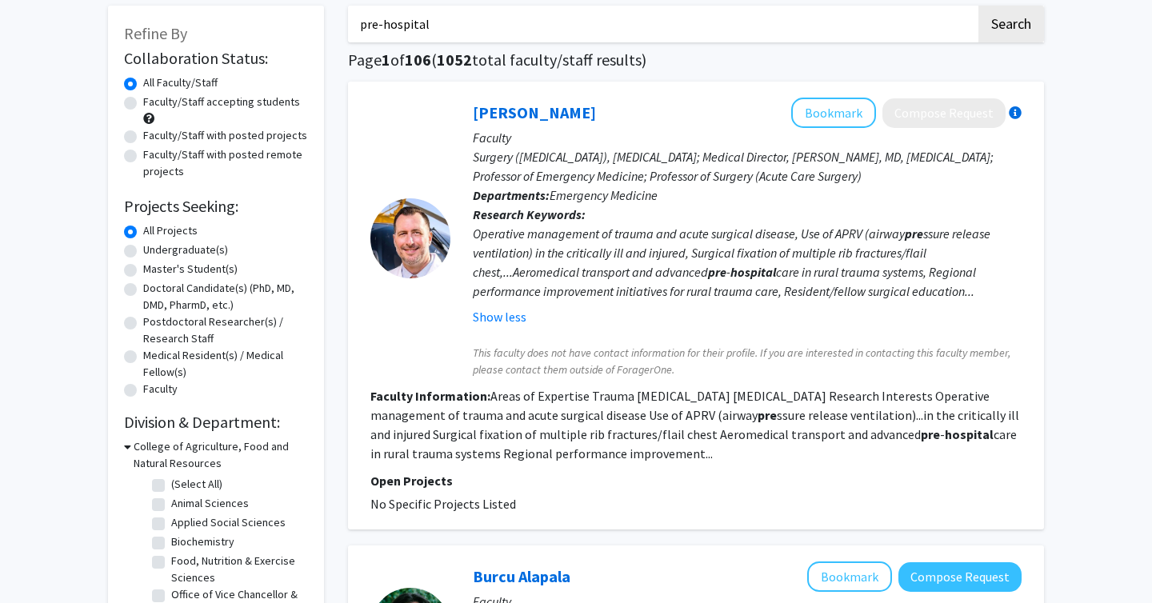
scroll to position [87, 0]
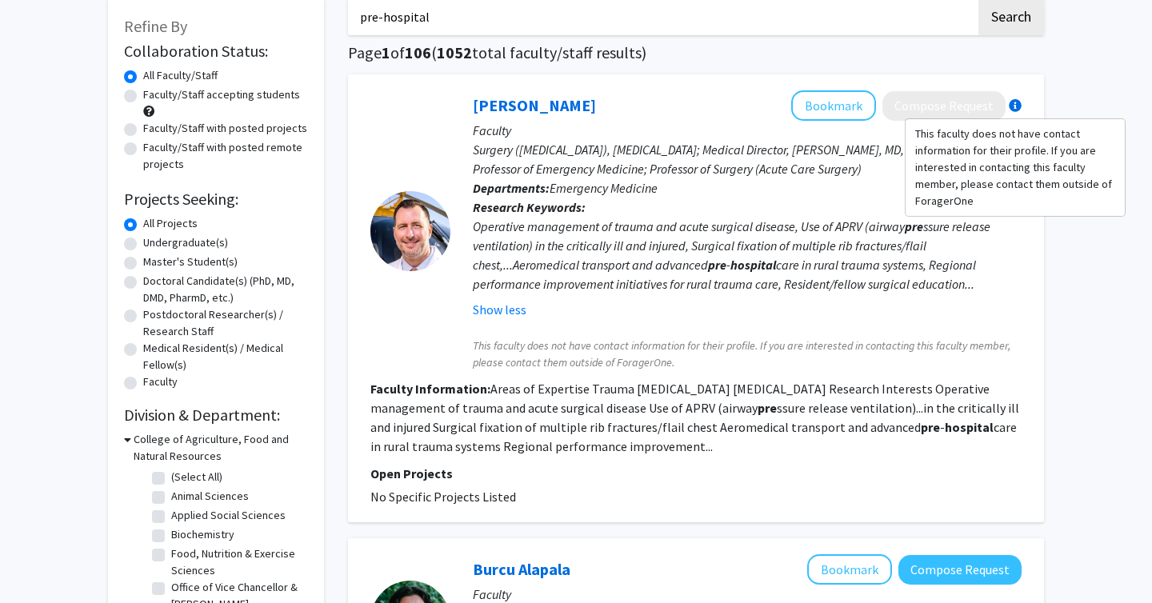
click at [1012, 102] on div at bounding box center [1015, 105] width 13 height 13
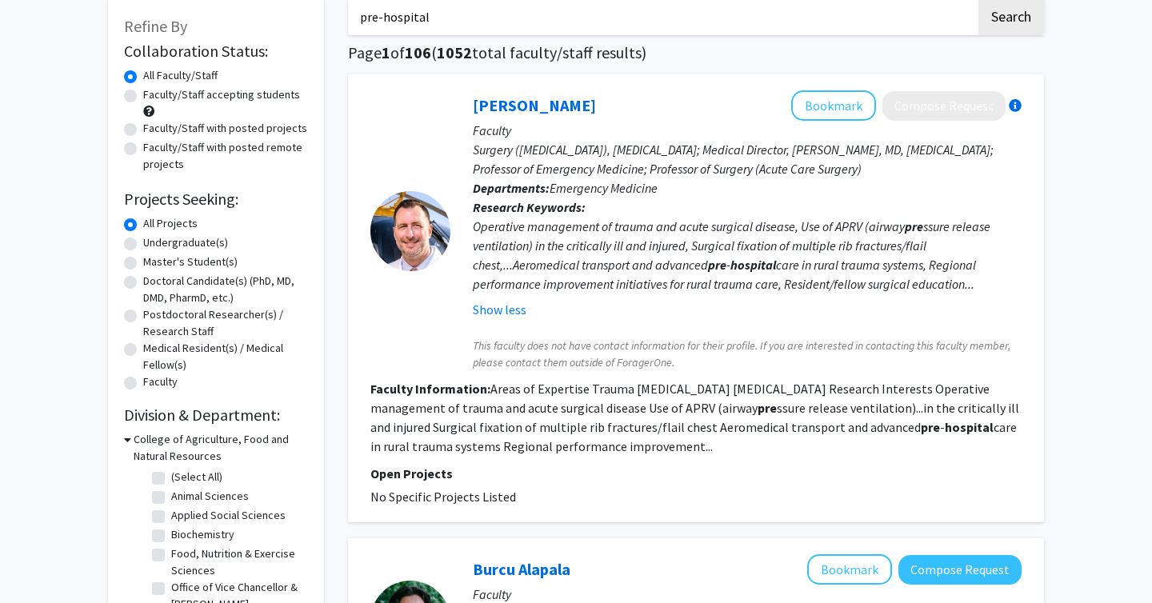
click at [1012, 102] on div at bounding box center [1015, 105] width 13 height 13
drag, startPoint x: 469, startPoint y: 106, endPoint x: 637, endPoint y: 106, distance: 168.0
click at [637, 106] on div "[PERSON_NAME] Bookmark Compose Request Faculty Surgery ([MEDICAL_DATA]), [MEDIC…" at bounding box center [735, 230] width 571 height 281
copy div "[PERSON_NAME] Bookmark Compose Request"
click at [523, 140] on p "Surgery ([MEDICAL_DATA]), [MEDICAL_DATA]; Medical Director, [PERSON_NAME], MD, …" at bounding box center [747, 159] width 549 height 38
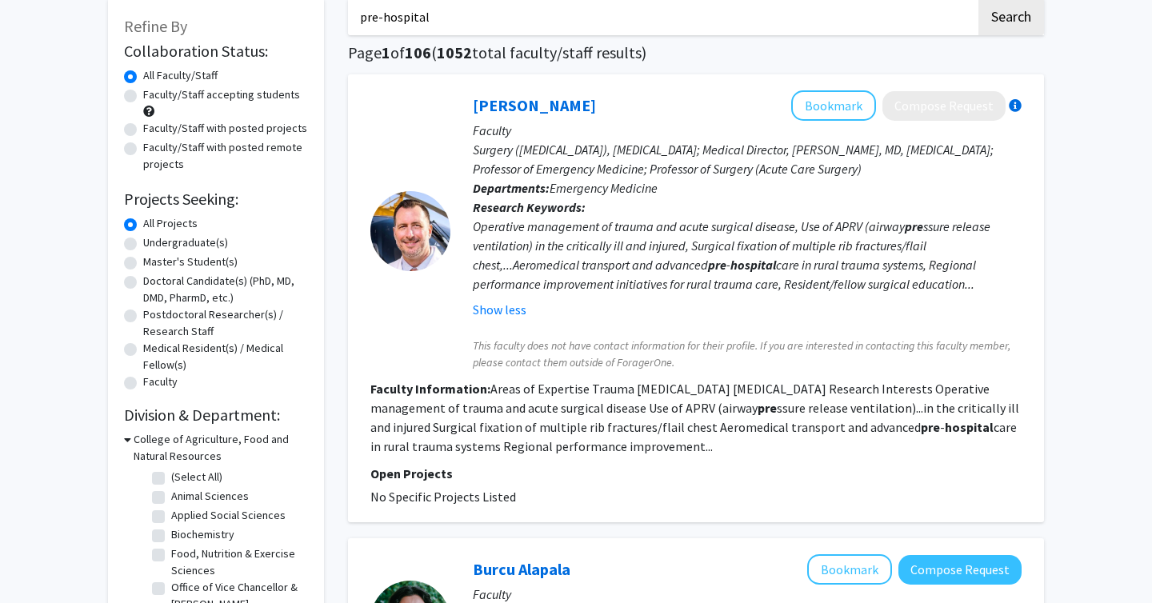
drag, startPoint x: 469, startPoint y: 226, endPoint x: 989, endPoint y: 294, distance: 524.3
click at [989, 294] on div "[PERSON_NAME] Bookmark Compose Request Faculty Surgery ([MEDICAL_DATA]), [MEDIC…" at bounding box center [735, 230] width 571 height 281
copy div "Operative management of trauma and acute surgical disease, Use of APRV (airway …"
